Goal: Entertainment & Leisure: Consume media (video, audio)

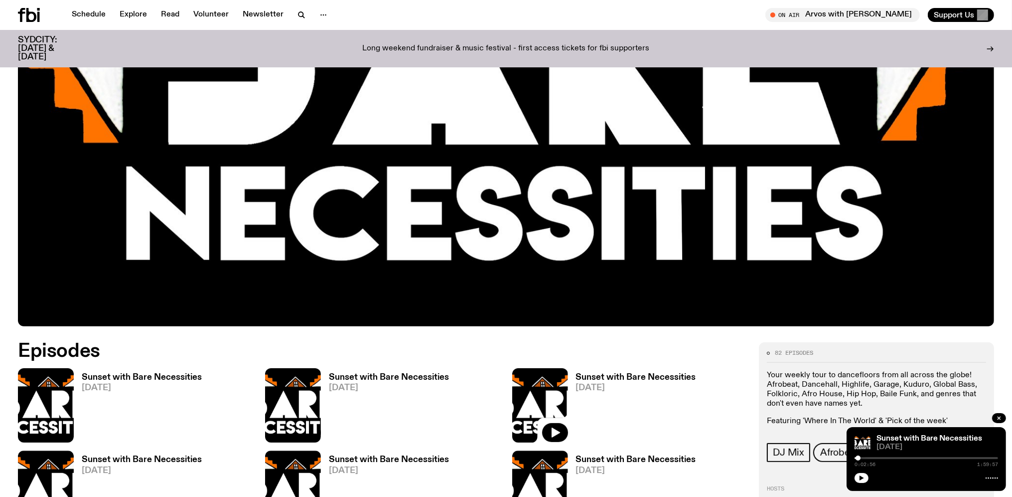
scroll to position [470, 0]
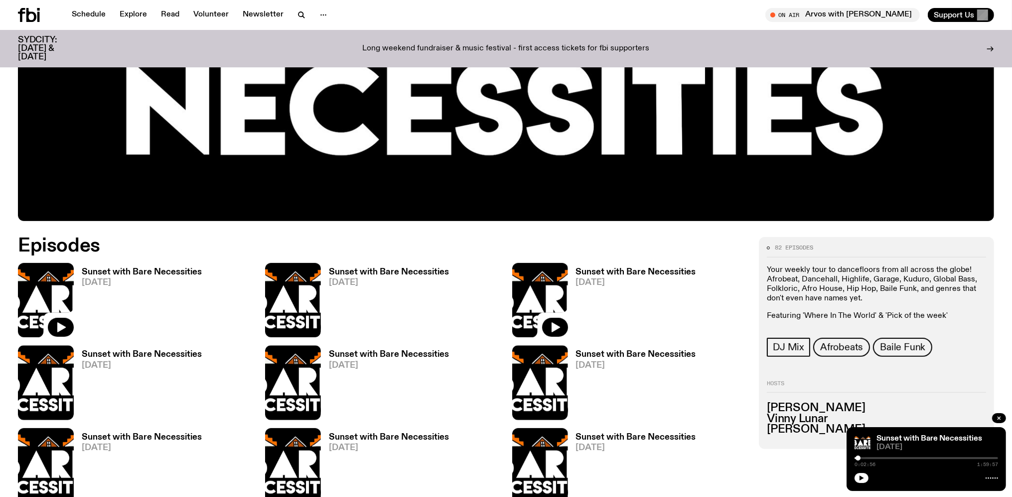
click at [53, 296] on img at bounding box center [46, 300] width 56 height 74
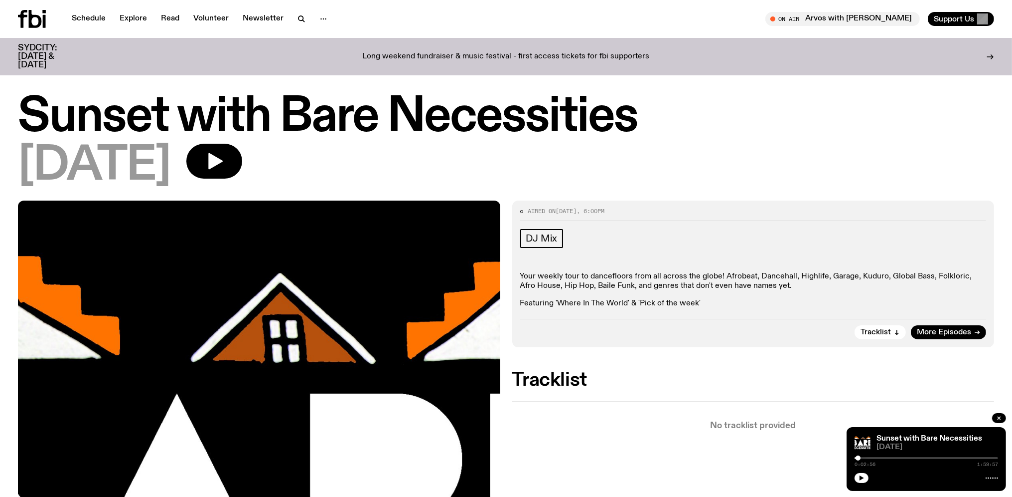
click at [676, 165] on div "[DATE]" at bounding box center [506, 166] width 977 height 45
click at [897, 331] on icon "button" at bounding box center [897, 332] width 6 height 6
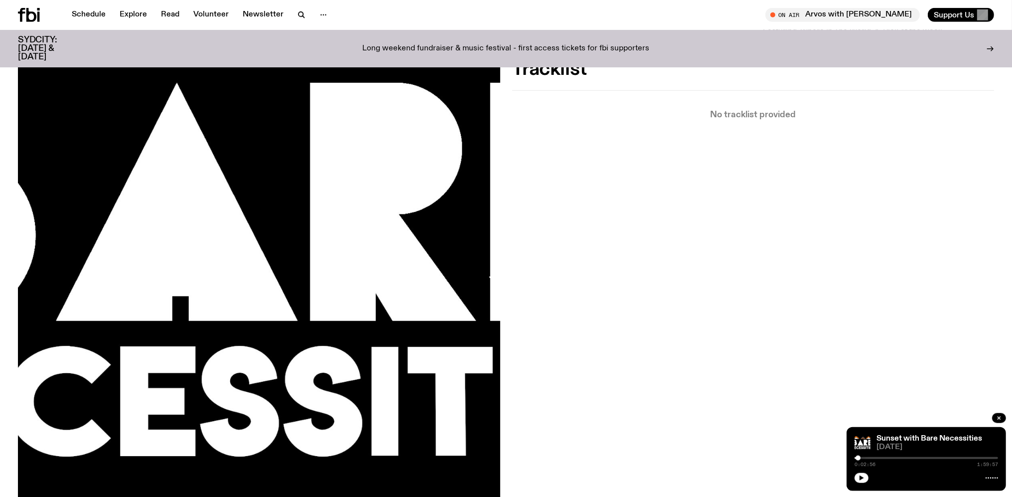
scroll to position [304, 0]
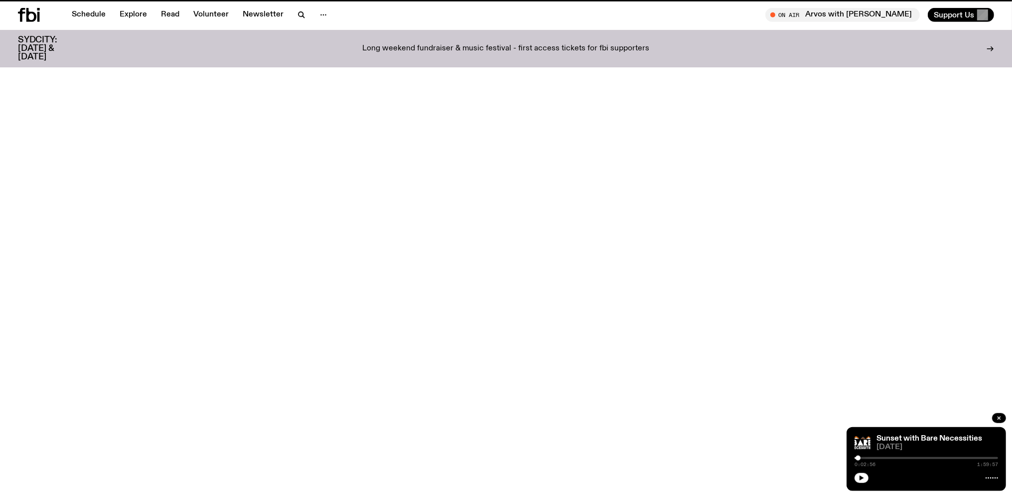
scroll to position [471, 0]
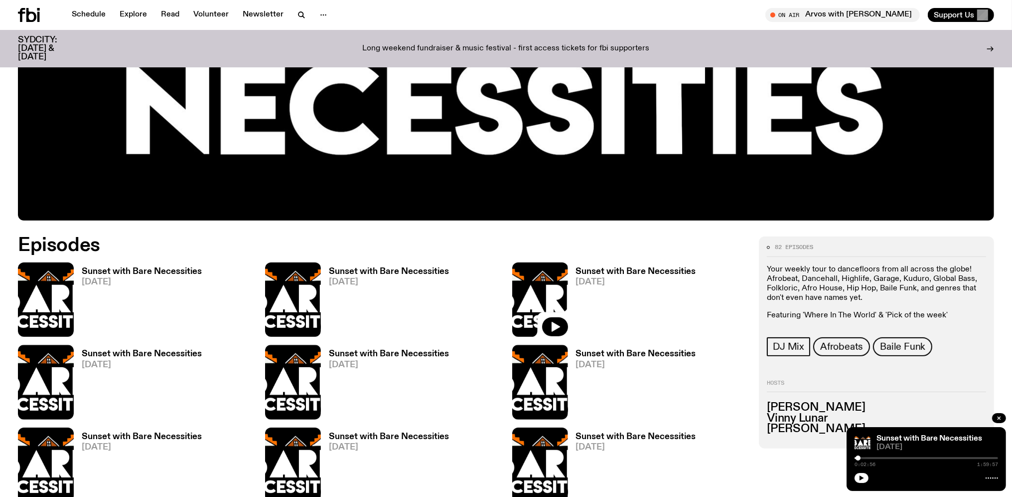
click at [99, 280] on span "[DATE]" at bounding box center [142, 282] width 120 height 8
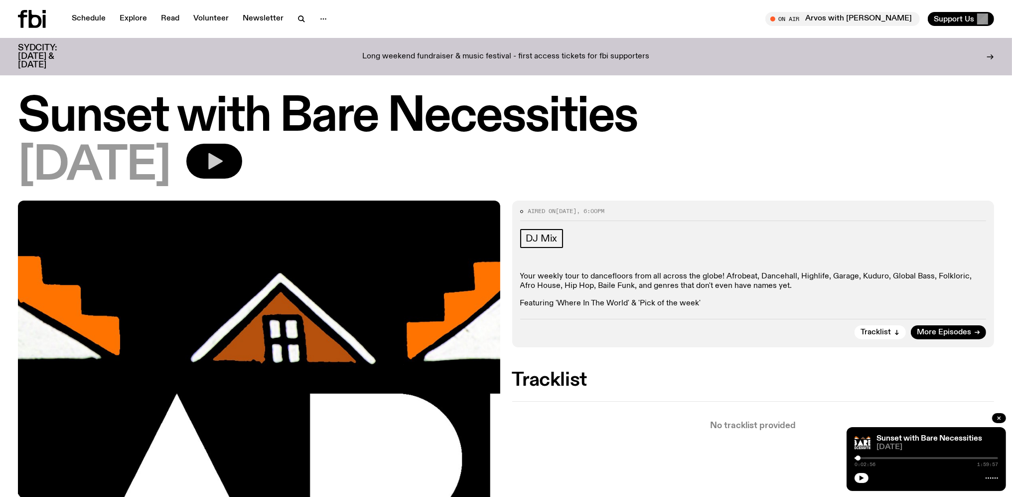
click at [242, 162] on button "button" at bounding box center [214, 161] width 56 height 35
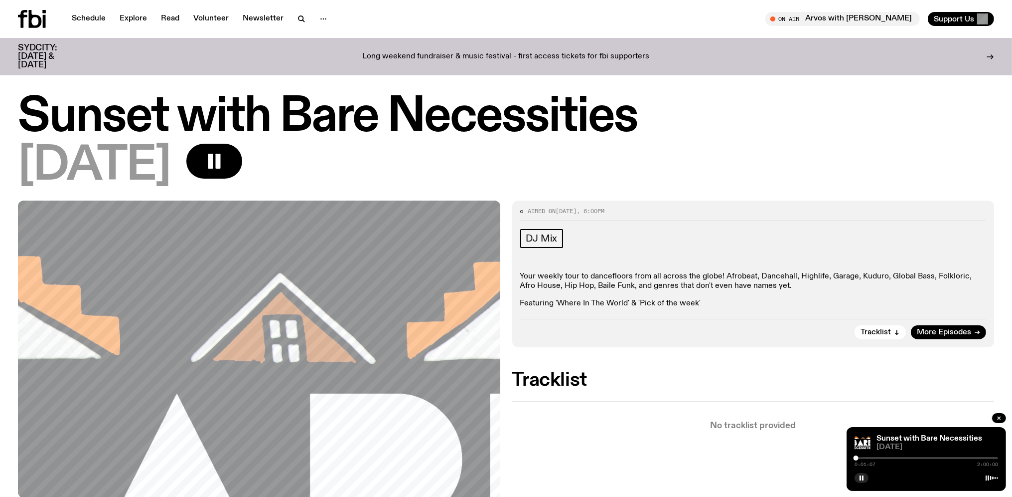
click at [45, 51] on h3 "SYDCITY: [DATE] & [DATE]" at bounding box center [50, 56] width 64 height 25
click at [610, 428] on p "No tracklist provided" at bounding box center [753, 425] width 483 height 8
click at [631, 427] on p "No tracklist provided" at bounding box center [753, 425] width 483 height 8
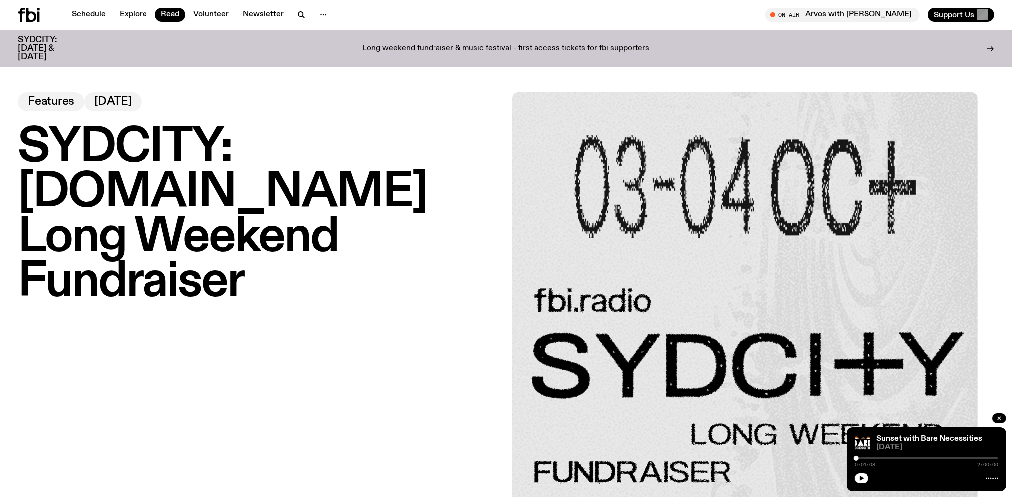
scroll to position [52, 0]
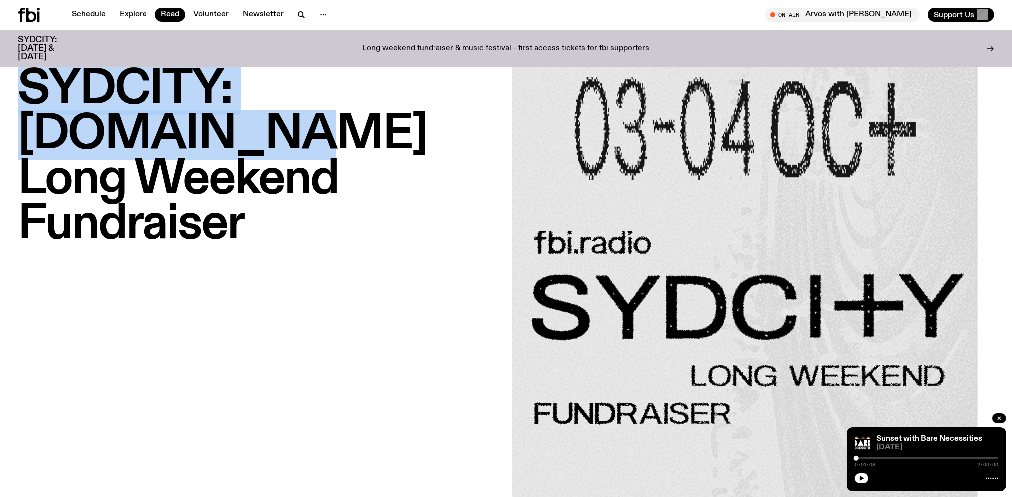
drag, startPoint x: 23, startPoint y: 82, endPoint x: 421, endPoint y: 86, distance: 397.8
click at [421, 86] on h1 "SYDCITY: [DOMAIN_NAME] Long Weekend Fundraiser" at bounding box center [259, 156] width 483 height 179
